Goal: Task Accomplishment & Management: Use online tool/utility

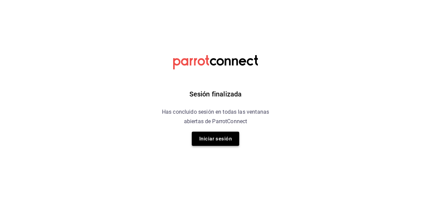
click at [214, 134] on button "Iniciar sesión" at bounding box center [215, 139] width 47 height 14
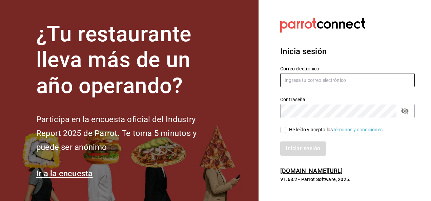
click at [309, 81] on input "text" at bounding box center [347, 80] width 134 height 14
type input "guillermo.sanchez@grupocosteno.com"
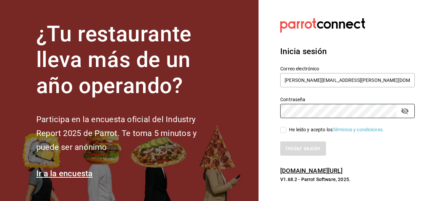
click at [282, 129] on input "He leído y acepto los Términos y condiciones." at bounding box center [283, 130] width 6 height 6
checkbox input "true"
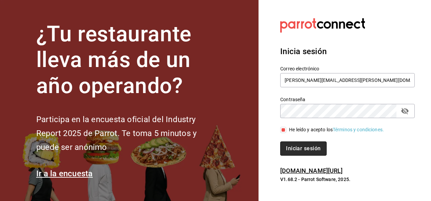
click at [301, 148] on button "Iniciar sesión" at bounding box center [303, 148] width 46 height 14
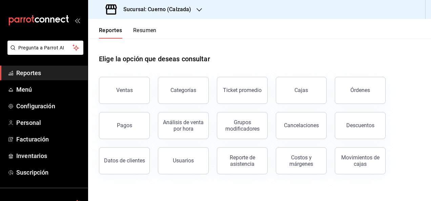
click at [198, 10] on icon "button" at bounding box center [198, 9] width 5 height 5
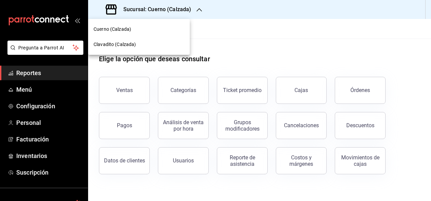
click at [176, 40] on div "Clavadito (Calzada)" at bounding box center [139, 44] width 102 height 15
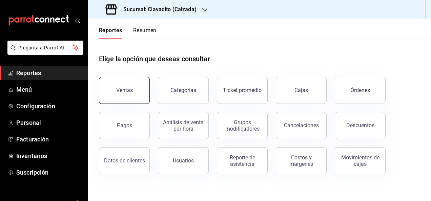
click at [131, 88] on div "Ventas" at bounding box center [124, 90] width 17 height 6
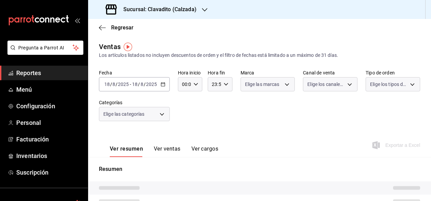
click at [161, 83] on \(Stroke\) "button" at bounding box center [163, 85] width 4 height 4
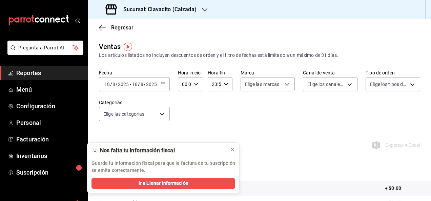
click at [137, 164] on p "Guarda tu información fiscal para que la factura de tu suscripción se emita cor…" at bounding box center [163, 167] width 144 height 14
click at [163, 85] on icon "button" at bounding box center [162, 84] width 5 height 5
click at [232, 149] on icon at bounding box center [232, 149] width 3 height 3
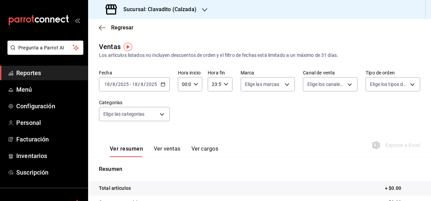
click at [164, 84] on icon "button" at bounding box center [162, 84] width 5 height 5
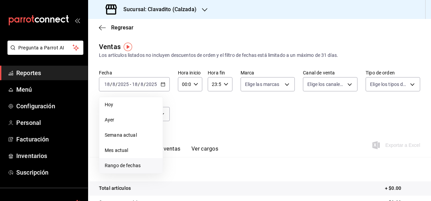
click at [141, 166] on span "Rango de fechas" at bounding box center [131, 165] width 52 height 7
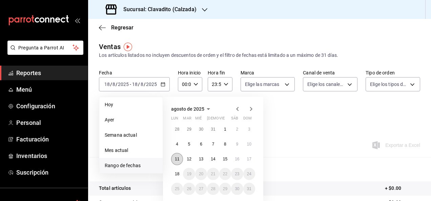
click at [177, 159] on abbr "11" at bounding box center [177, 159] width 4 height 5
click at [179, 174] on abbr "18" at bounding box center [177, 174] width 4 height 5
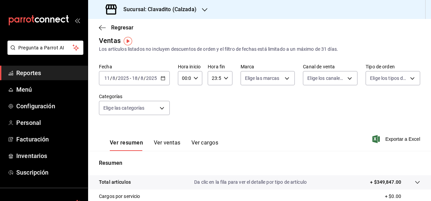
scroll to position [5, 0]
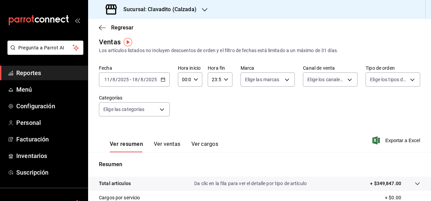
click at [196, 80] on icon "button" at bounding box center [195, 79] width 5 height 5
click at [183, 116] on span "05" at bounding box center [182, 117] width 1 height 5
type input "05:00"
click at [250, 126] on div at bounding box center [215, 100] width 431 height 201
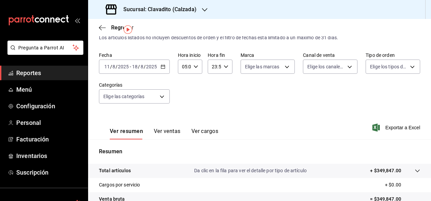
scroll to position [17, 0]
